Goal: Task Accomplishment & Management: Use online tool/utility

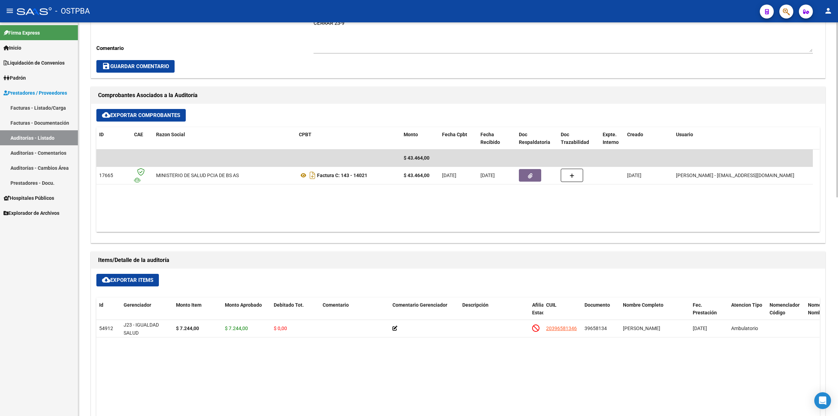
scroll to position [262, 0]
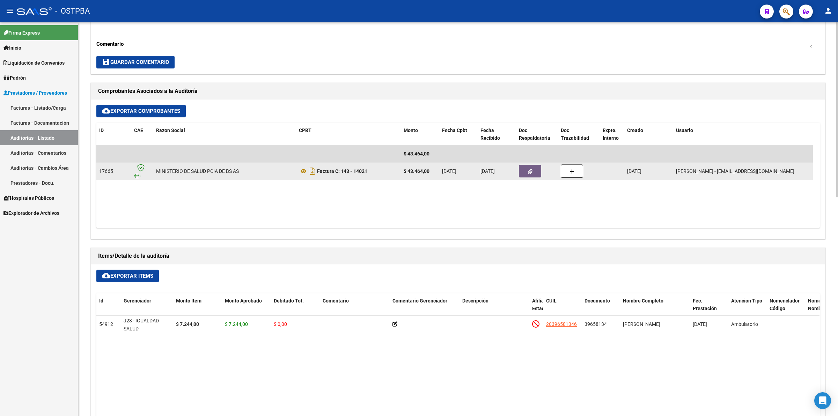
click at [533, 175] on button "button" at bounding box center [530, 171] width 22 height 13
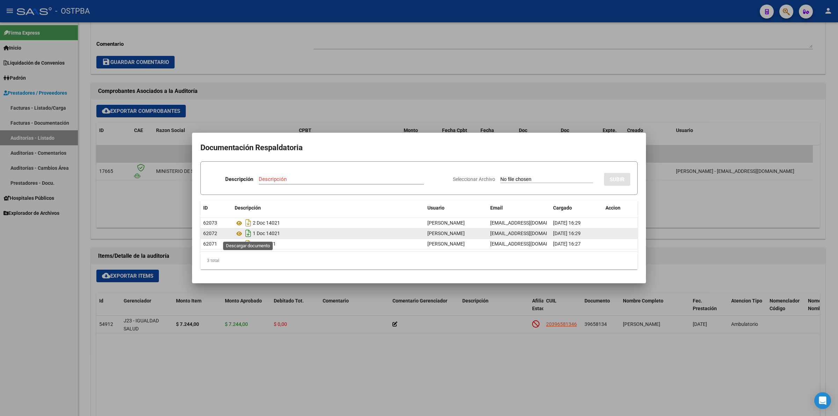
click at [245, 233] on icon "Descargar documento" at bounding box center [248, 233] width 9 height 11
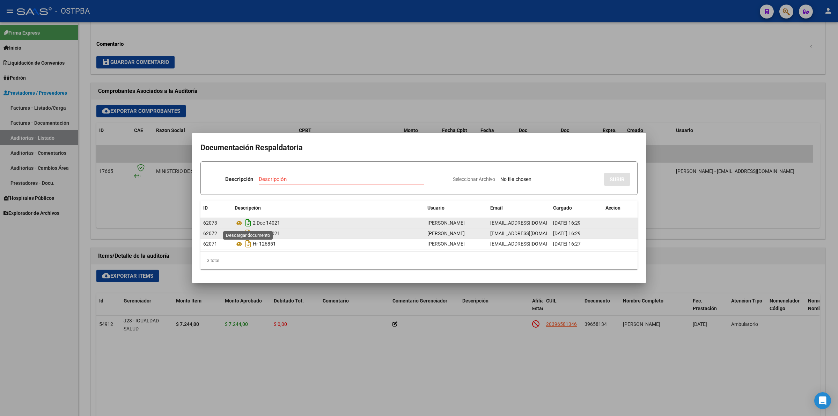
click at [250, 225] on icon "Descargar documento" at bounding box center [248, 222] width 9 height 11
click at [715, 198] on div at bounding box center [419, 208] width 838 height 416
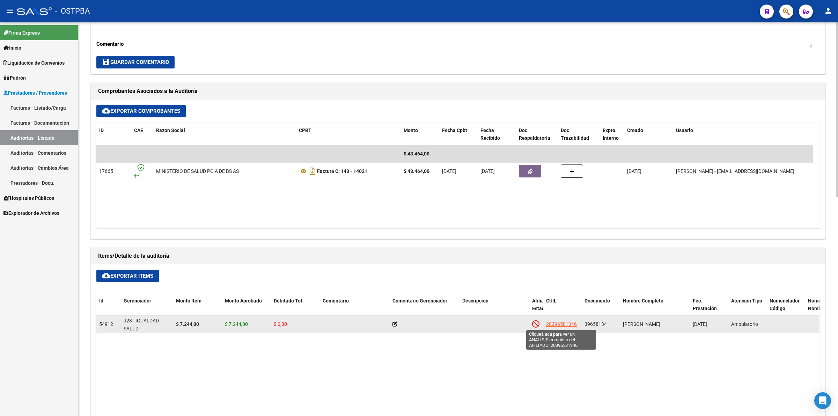
click at [557, 321] on span "20396581346" at bounding box center [561, 324] width 31 height 6
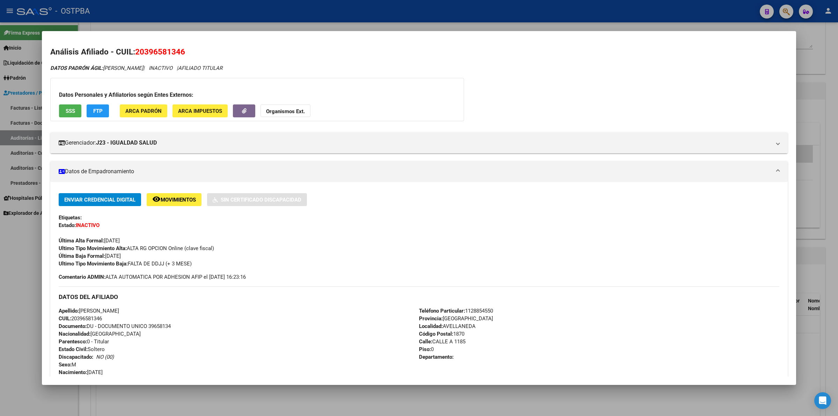
click at [589, 68] on div "DATOS PADRÓN ÁGIL: BALAGULA FACUNDO GABRIEL | INACTIVO | AFILIADO TITULAR" at bounding box center [419, 68] width 738 height 8
click at [826, 84] on div at bounding box center [419, 208] width 838 height 416
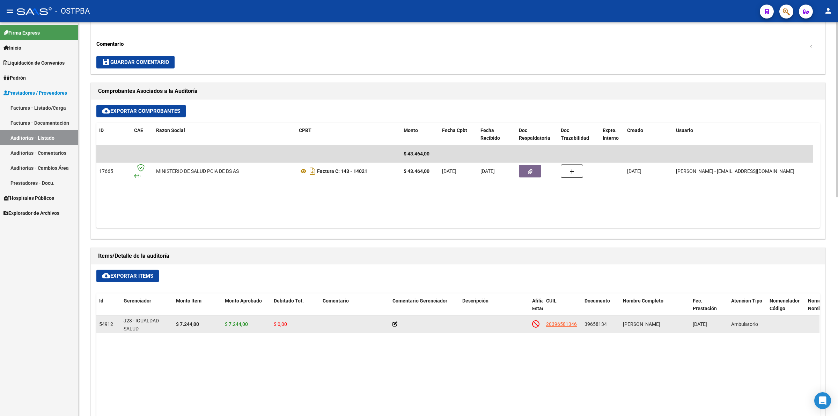
click at [394, 325] on icon at bounding box center [395, 324] width 5 height 5
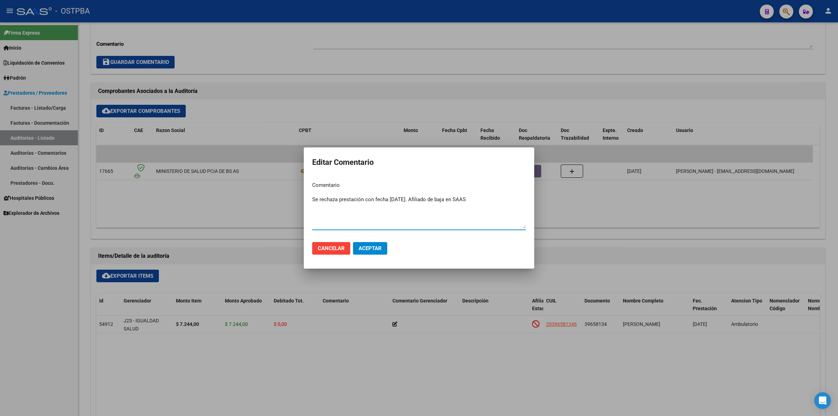
click at [489, 201] on textarea "Se rechaza prestación con fecha 07/02/2025. Afiliado de baja en SAAS" at bounding box center [419, 212] width 214 height 33
click at [518, 196] on textarea "Se rechaza prestación con fecha 07/02/2025. Afiliado de baja en SAAS por falta …" at bounding box center [419, 212] width 214 height 33
click at [373, 208] on textarea "Se rechaza prestación con fecha 07/02/2025. Afiliado de baja en SAAS por falta …" at bounding box center [419, 212] width 214 height 33
type textarea "Se rechaza prestación con fecha [DATE]. Afiliado de baja en SAAS por falta de D…"
click at [377, 250] on span "Aceptar" at bounding box center [370, 248] width 23 height 6
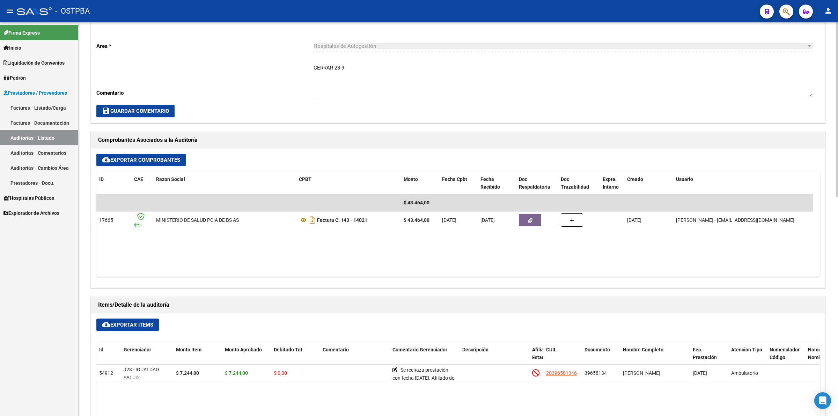
scroll to position [218, 0]
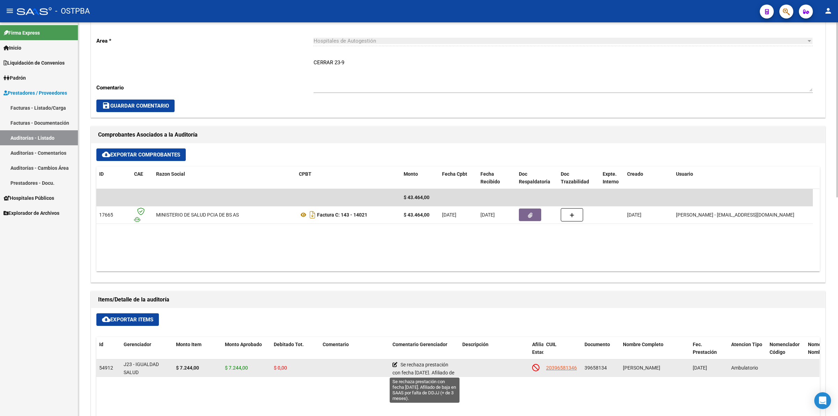
click at [394, 365] on icon at bounding box center [395, 364] width 5 height 5
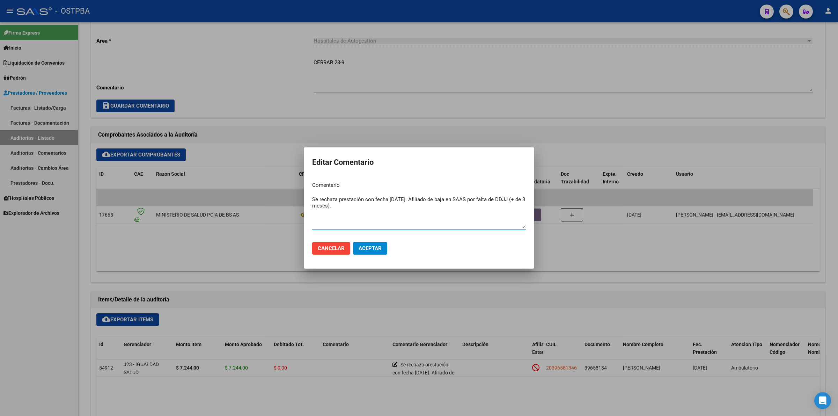
drag, startPoint x: 351, startPoint y: 206, endPoint x: 302, endPoint y: 193, distance: 50.7
click at [302, 193] on div "Editar Comentario Comentario Se rechaza prestación con fecha 07/02/2025. Afilia…" at bounding box center [419, 208] width 838 height 416
click at [375, 244] on button "Aceptar" at bounding box center [370, 248] width 34 height 13
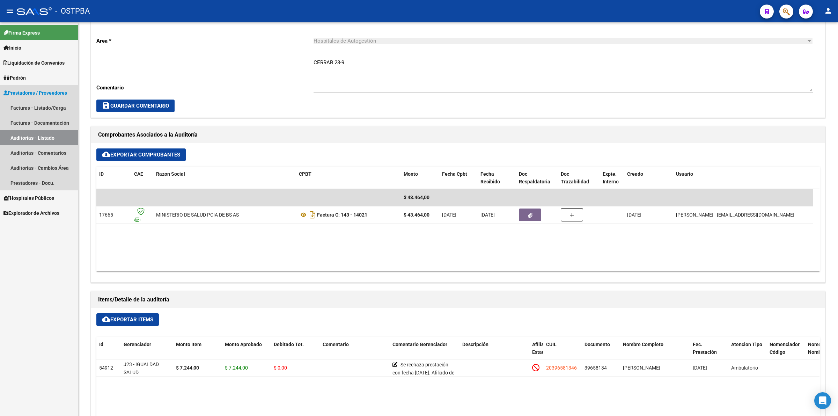
click at [60, 136] on link "Auditorías - Listado" at bounding box center [39, 137] width 78 height 15
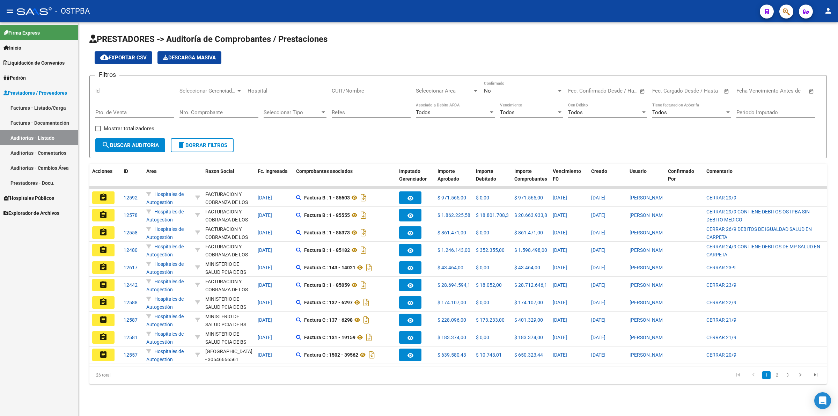
drag, startPoint x: 95, startPoint y: 198, endPoint x: 108, endPoint y: 194, distance: 14.4
click at [96, 198] on button "assignment" at bounding box center [103, 197] width 22 height 13
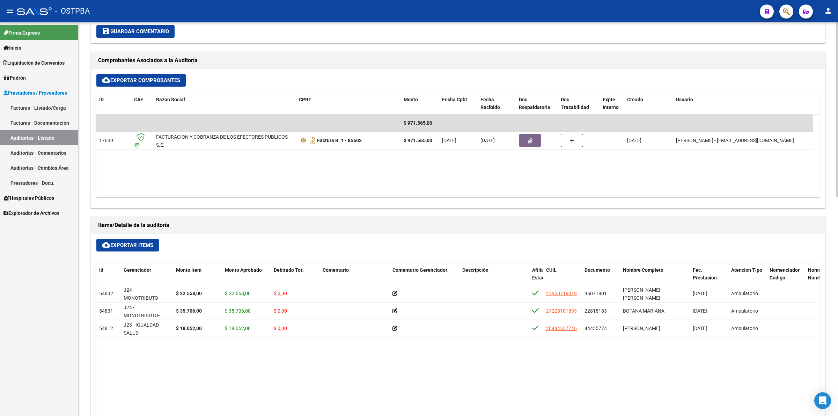
scroll to position [306, 0]
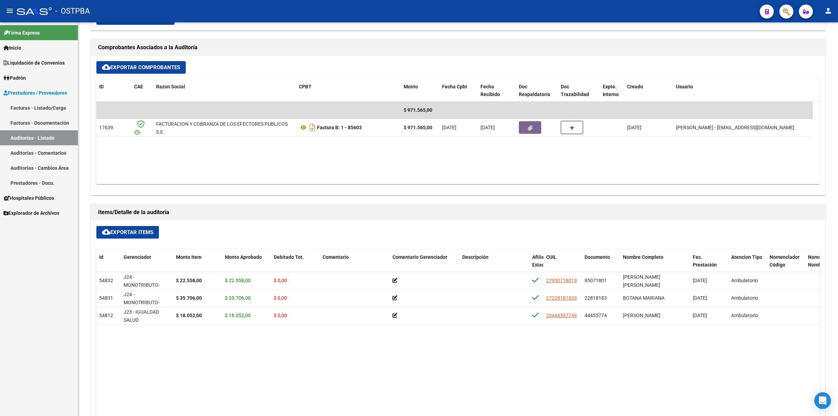
click at [64, 133] on link "Auditorías - Listado" at bounding box center [39, 137] width 78 height 15
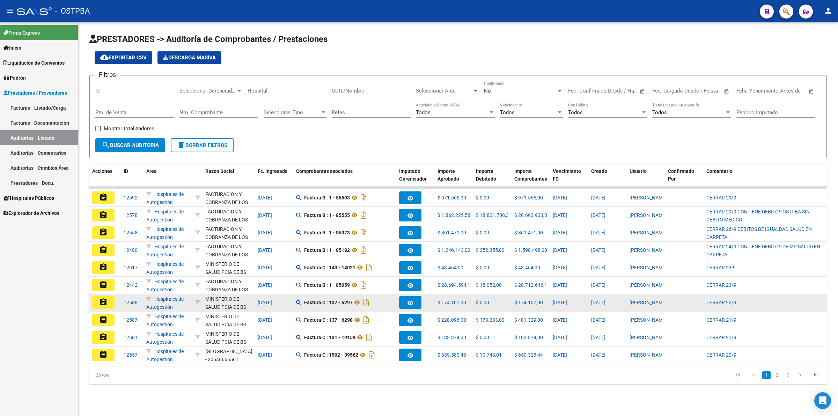
click at [105, 299] on mat-icon "assignment" at bounding box center [103, 302] width 8 height 8
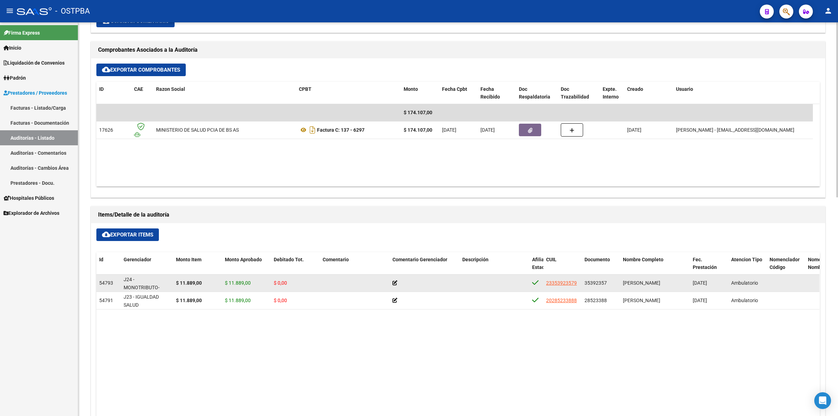
scroll to position [306, 0]
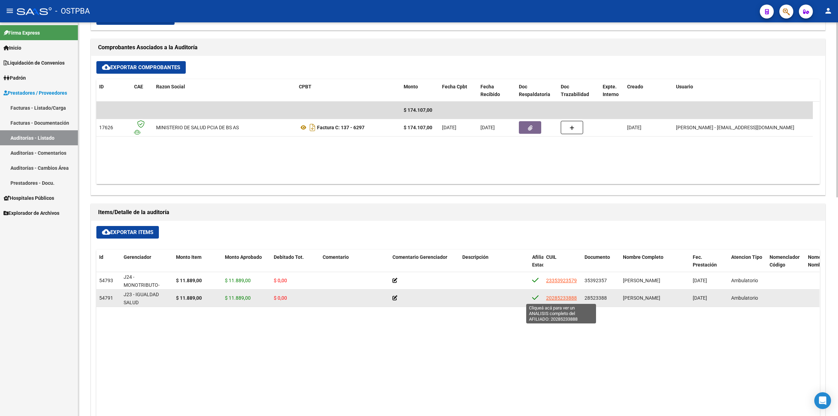
click at [559, 298] on span "20285233888" at bounding box center [561, 298] width 31 height 6
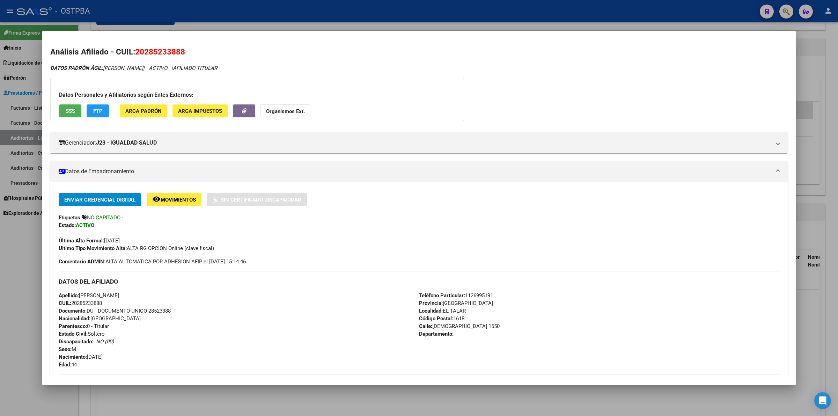
click at [601, 94] on div "DATOS PADRÓN ÁGIL: MEDINA DANIEL HORACIO | ACTIVO | AFILIADO TITULAR Datos Pers…" at bounding box center [419, 309] width 738 height 491
click at [827, 172] on div at bounding box center [419, 208] width 838 height 416
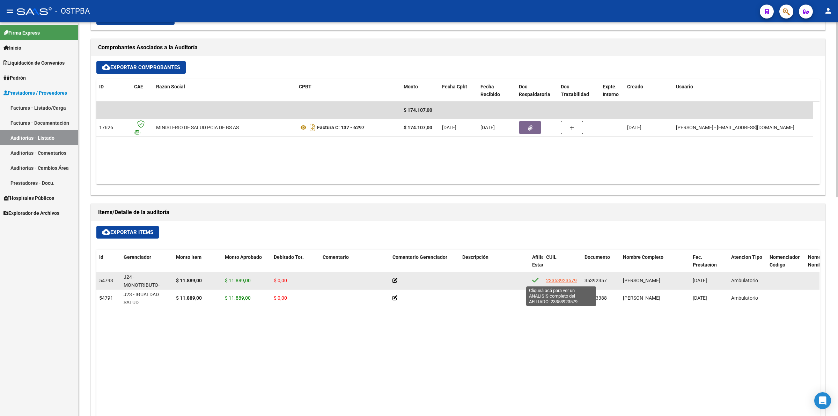
click at [565, 281] on span "23353923579" at bounding box center [561, 281] width 31 height 6
type textarea "23353923579"
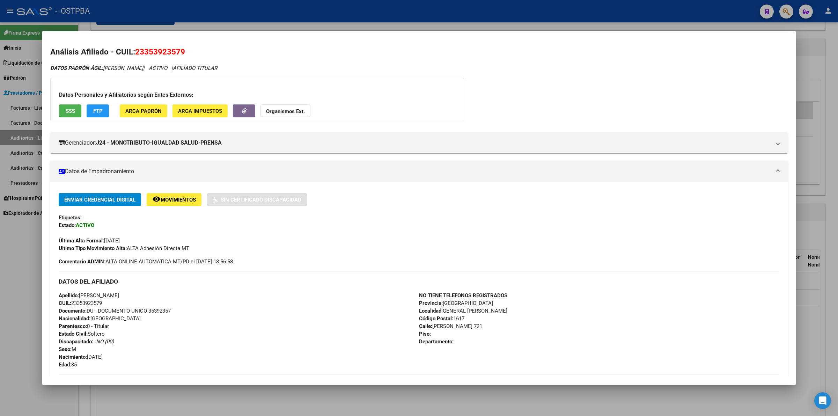
click at [637, 65] on div "DATOS PADRÓN ÁGIL: PEREZ LUIS HERNAN | ACTIVO | AFILIADO TITULAR" at bounding box center [419, 68] width 738 height 8
click at [830, 183] on div at bounding box center [419, 208] width 838 height 416
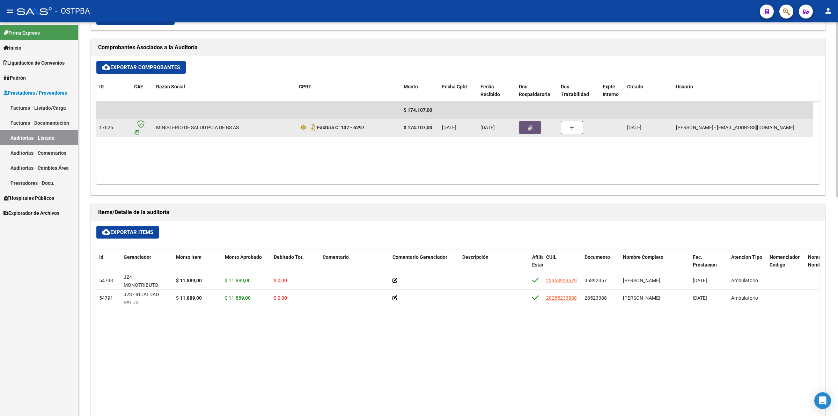
click at [528, 126] on icon "button" at bounding box center [530, 127] width 5 height 5
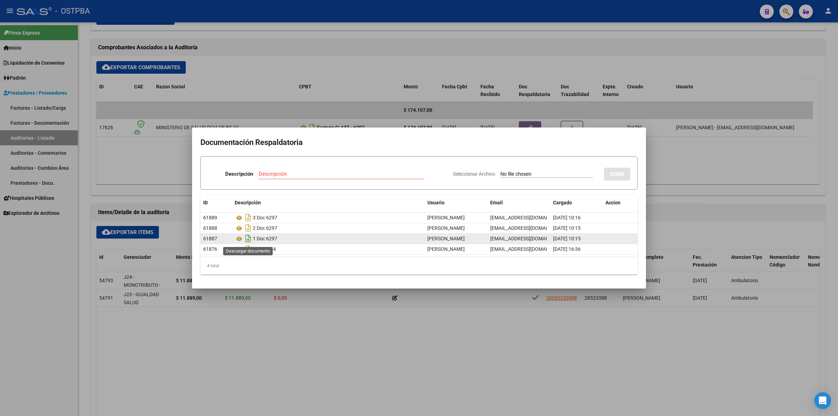
click at [247, 234] on icon "Descargar documento" at bounding box center [248, 238] width 9 height 11
click at [779, 144] on div at bounding box center [419, 208] width 838 height 416
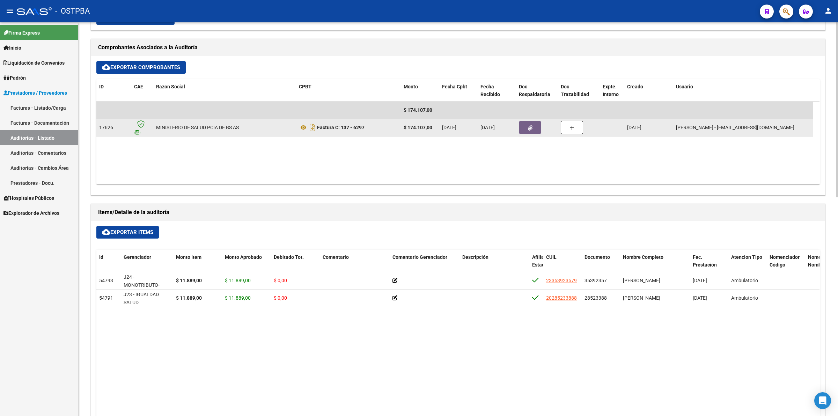
click at [538, 123] on button "button" at bounding box center [530, 127] width 22 height 13
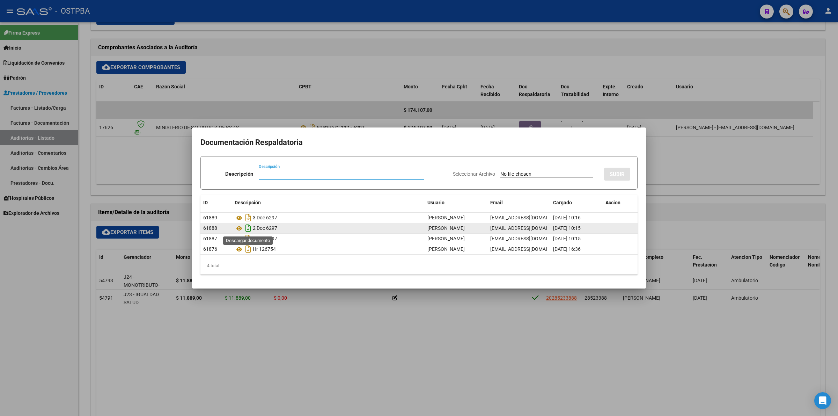
click at [250, 230] on icon "Descargar documento" at bounding box center [248, 227] width 9 height 11
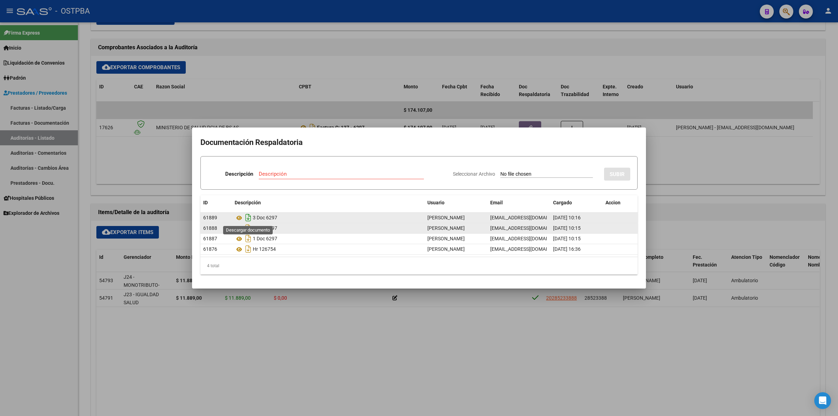
click at [249, 217] on icon "Descargar documento" at bounding box center [248, 217] width 9 height 11
click at [404, 333] on div at bounding box center [419, 208] width 838 height 416
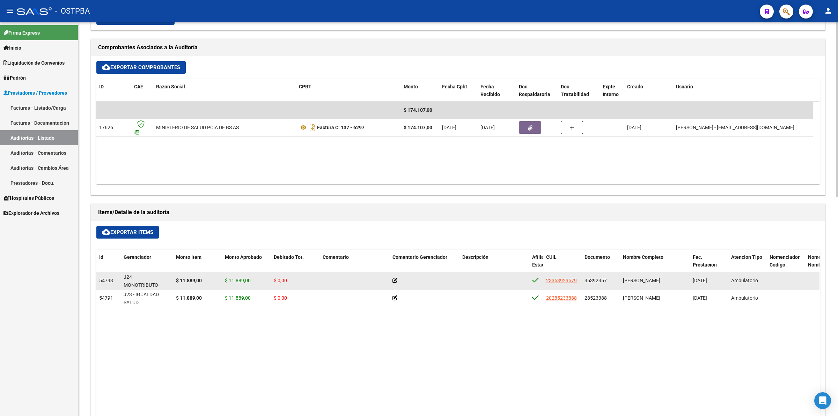
click at [394, 278] on icon at bounding box center [395, 280] width 5 height 5
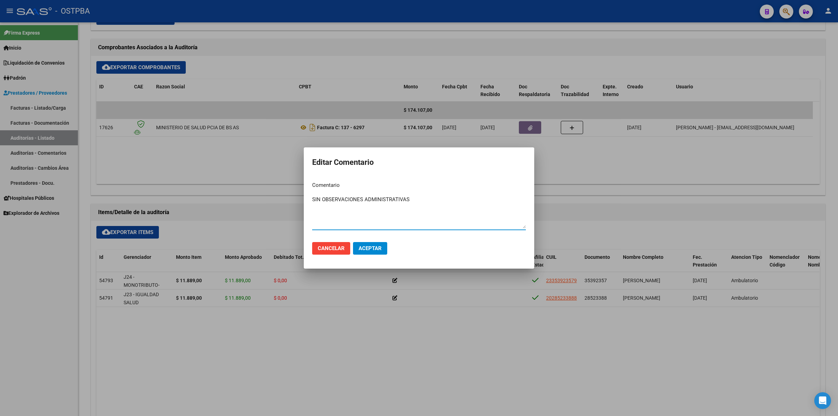
drag, startPoint x: 415, startPoint y: 197, endPoint x: 305, endPoint y: 191, distance: 110.1
click at [305, 191] on mat-dialog-content "Comentario SIN OBSERVACIONES ADMINISTRATIVAS Ingresar el comentario" at bounding box center [419, 206] width 230 height 60
type textarea "SIN OBSERVACIONES ADMINISTRATIVAS"
click at [379, 244] on button "Aceptar" at bounding box center [370, 248] width 34 height 13
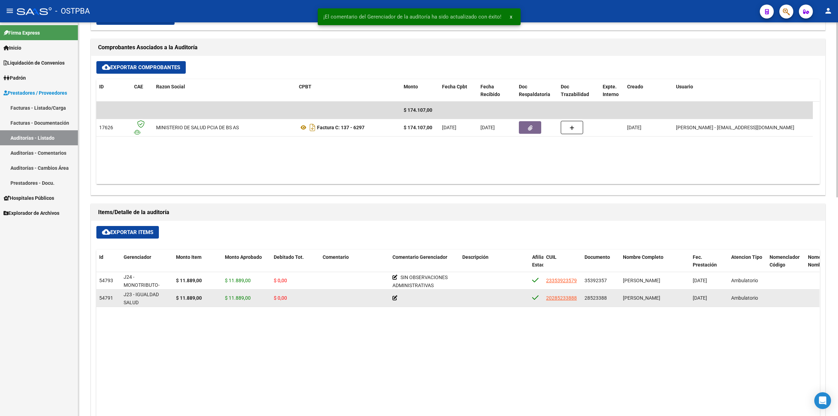
click at [395, 299] on icon at bounding box center [395, 297] width 5 height 5
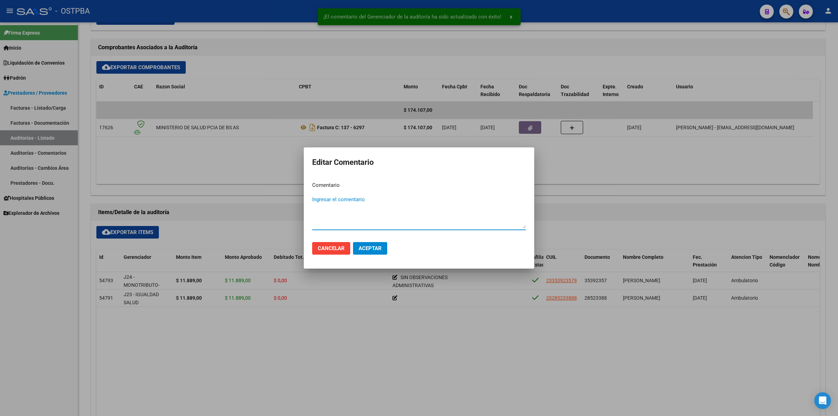
paste textarea "SIN OBSERVACIONES ADMINISTRATIVAS"
type textarea "SIN OBSERVACIONES ADMINISTRATIVAS"
click at [369, 251] on button "Aceptar" at bounding box center [370, 248] width 34 height 13
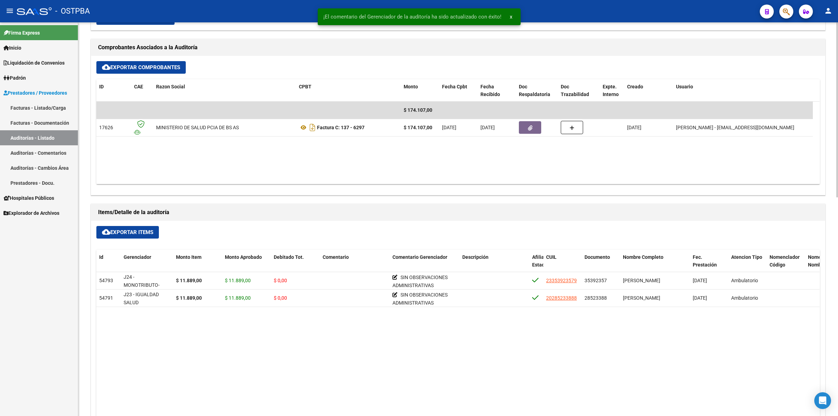
drag, startPoint x: 449, startPoint y: 345, endPoint x: 449, endPoint y: 340, distance: 4.9
click at [449, 344] on datatable-body "54793 J24 - MONOTRIBUTO-IGUALDAD SALUD-PRENSA $ 11.889,00 $ 11.889,00 $ 0,00 SI…" at bounding box center [457, 397] width 723 height 251
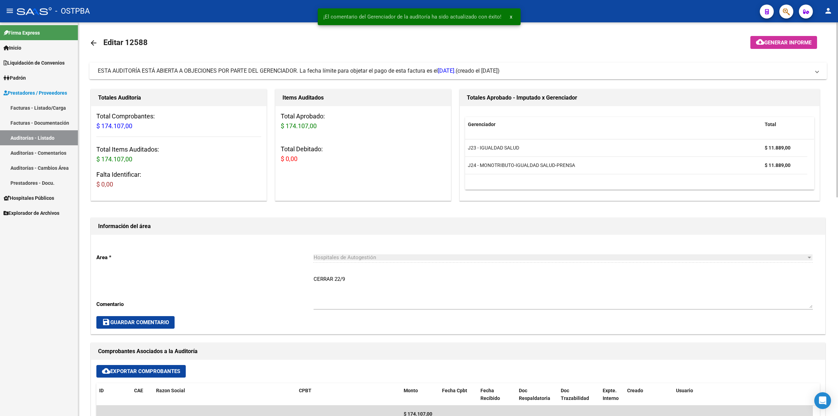
scroll to position [0, 0]
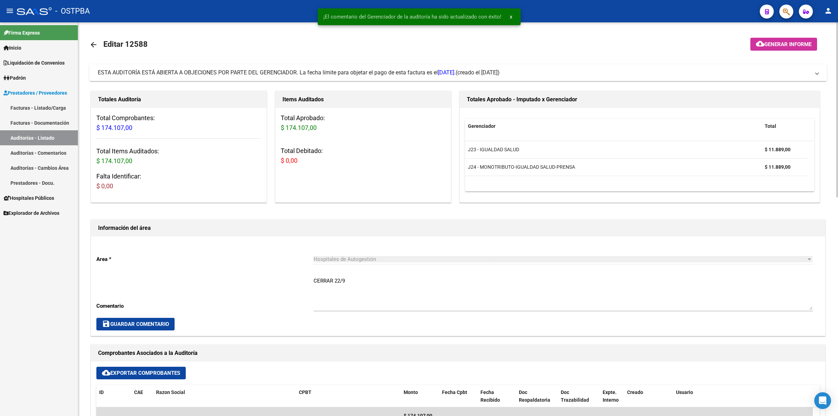
click at [796, 45] on span "Generar informe" at bounding box center [787, 44] width 47 height 6
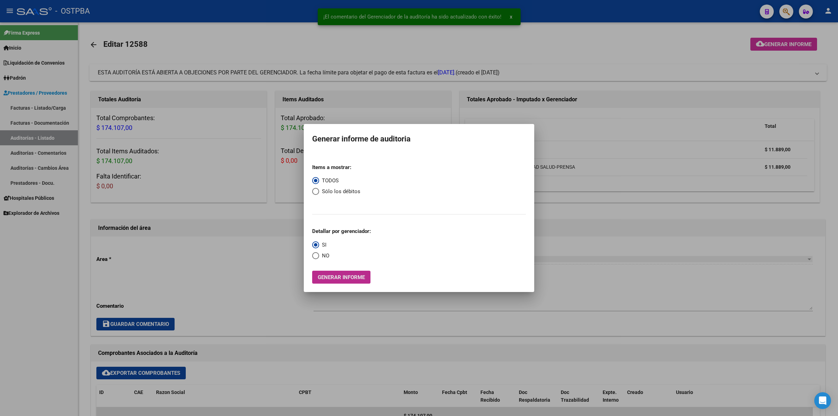
click at [335, 277] on span "Generar informe" at bounding box center [341, 277] width 47 height 6
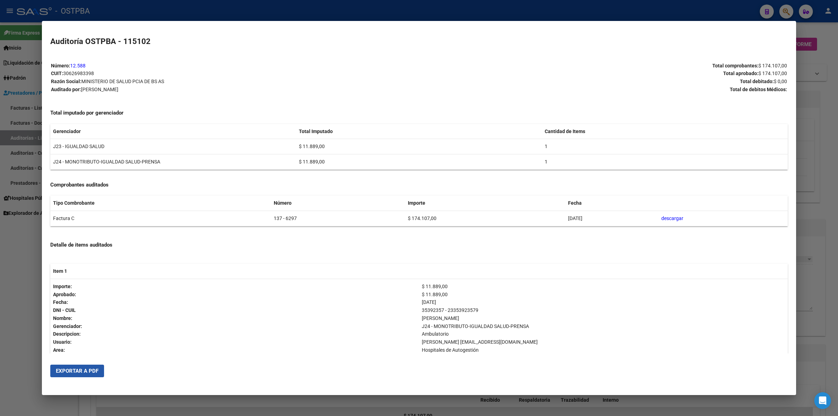
click at [94, 374] on button "Exportar a PDF" at bounding box center [77, 371] width 54 height 13
click at [664, 84] on p "Total debitado: $ 0,00" at bounding box center [603, 82] width 368 height 8
click at [823, 162] on div at bounding box center [419, 208] width 838 height 416
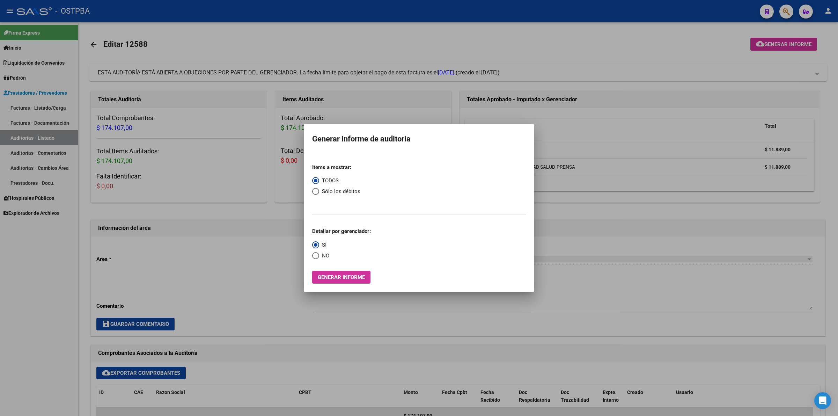
click at [661, 49] on div at bounding box center [419, 208] width 838 height 416
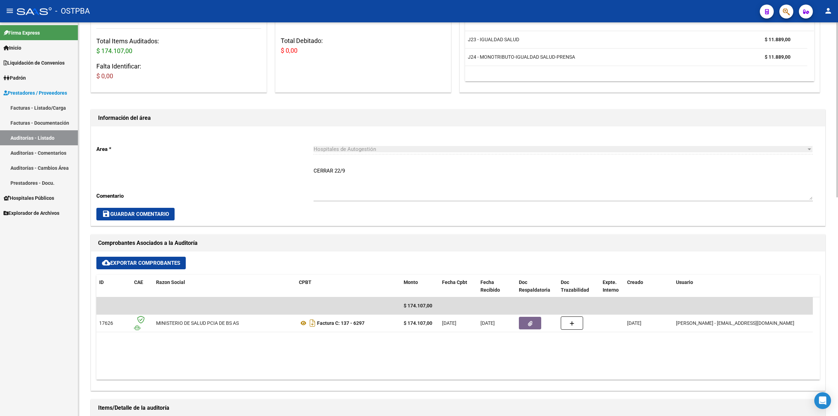
scroll to position [131, 0]
